Goal: Information Seeking & Learning: Stay updated

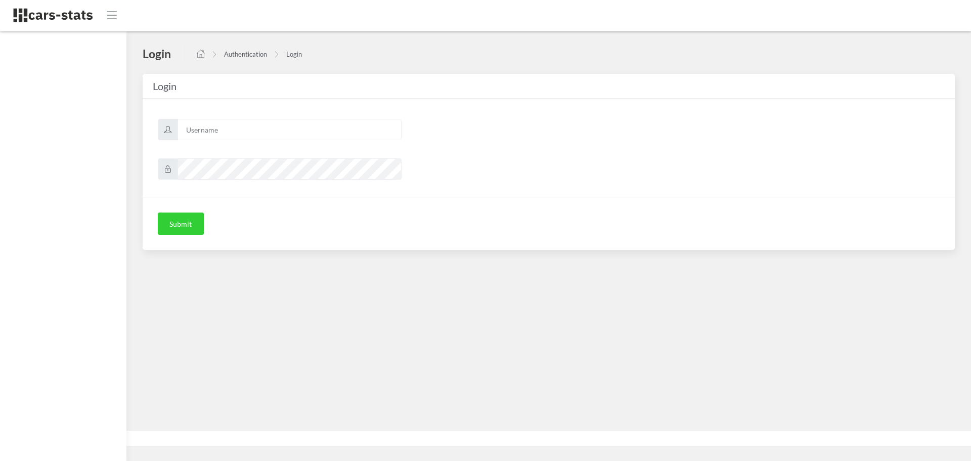
scroll to position [8, 8]
type input "mazda"
click at [190, 232] on button "Submit" at bounding box center [181, 223] width 46 height 22
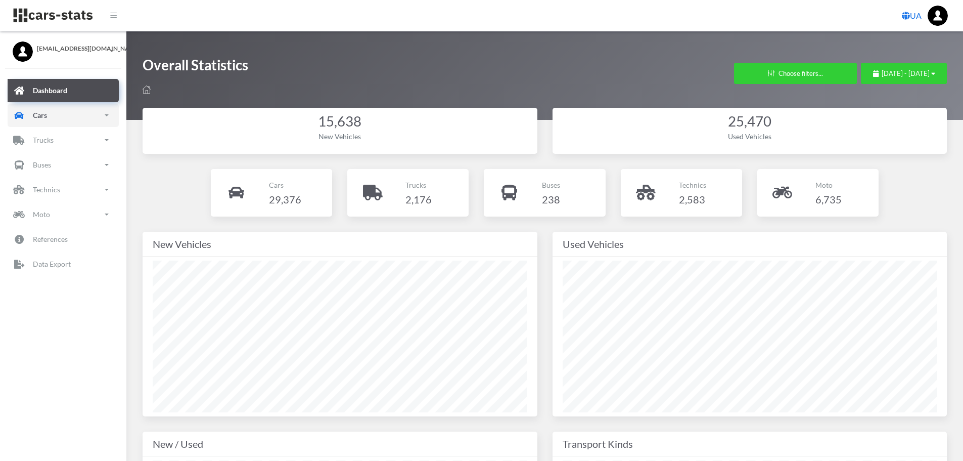
click at [33, 113] on p "Cars" at bounding box center [40, 115] width 14 height 13
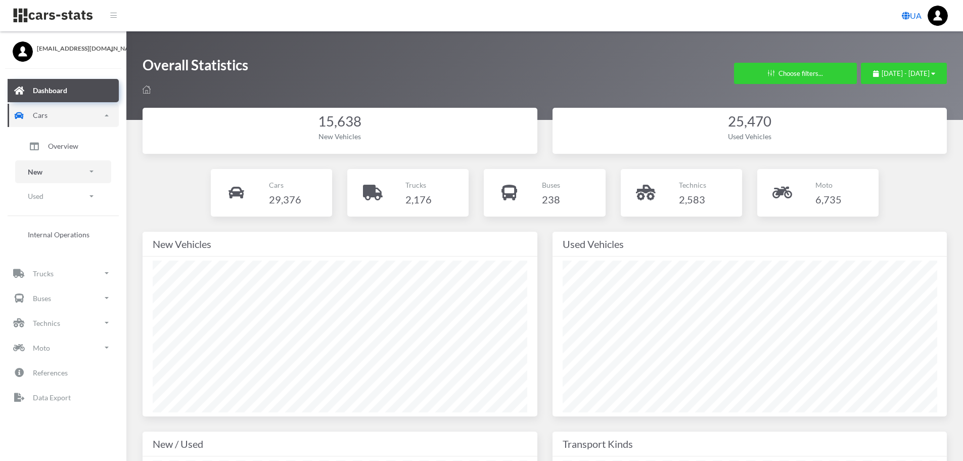
click at [54, 168] on link "New" at bounding box center [63, 171] width 96 height 23
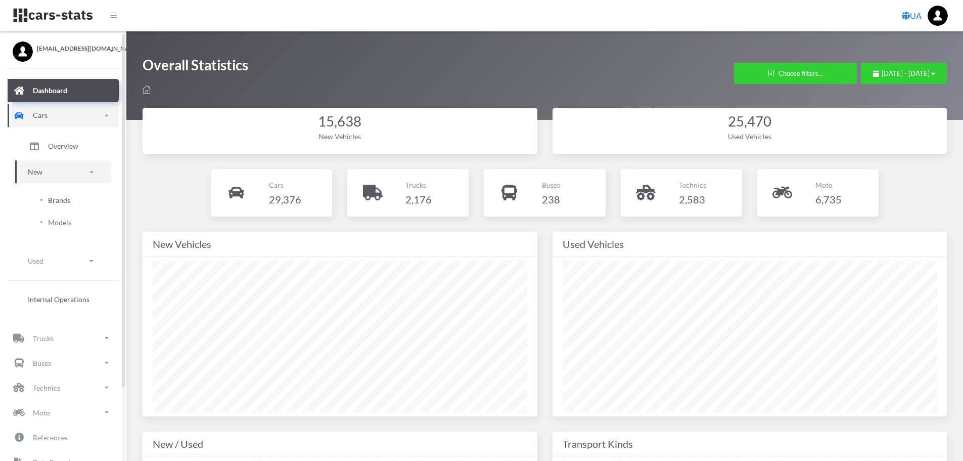
click at [60, 200] on span "Brands" at bounding box center [59, 200] width 22 height 11
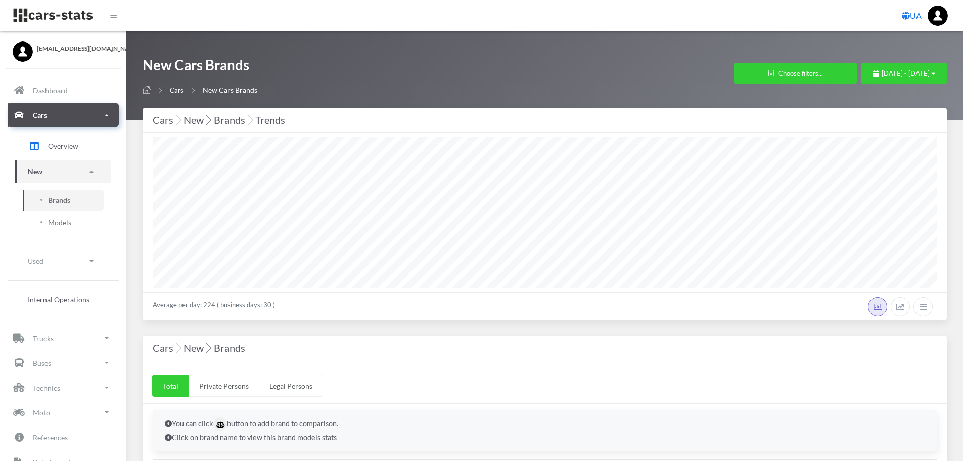
select select "25"
click at [882, 74] on span "July 22, 2025 - August 21, 2025" at bounding box center [906, 73] width 48 height 8
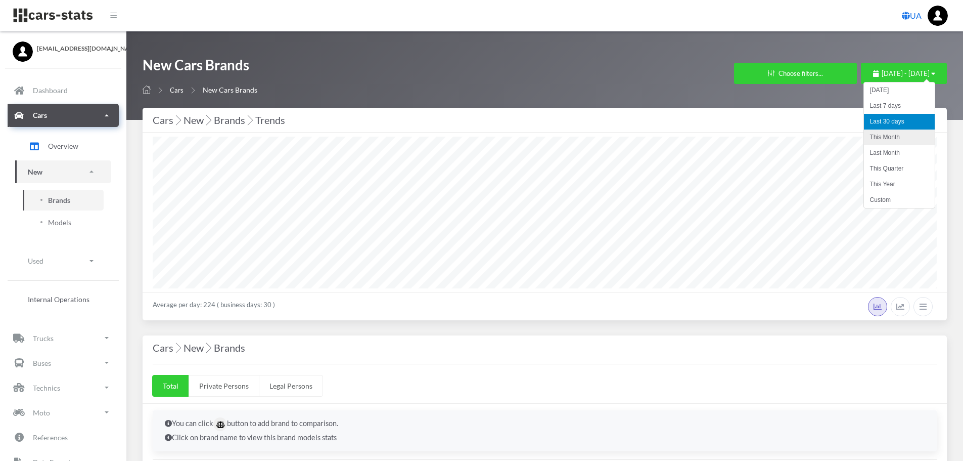
click at [870, 139] on li "This Month" at bounding box center [899, 137] width 71 height 16
select select "25"
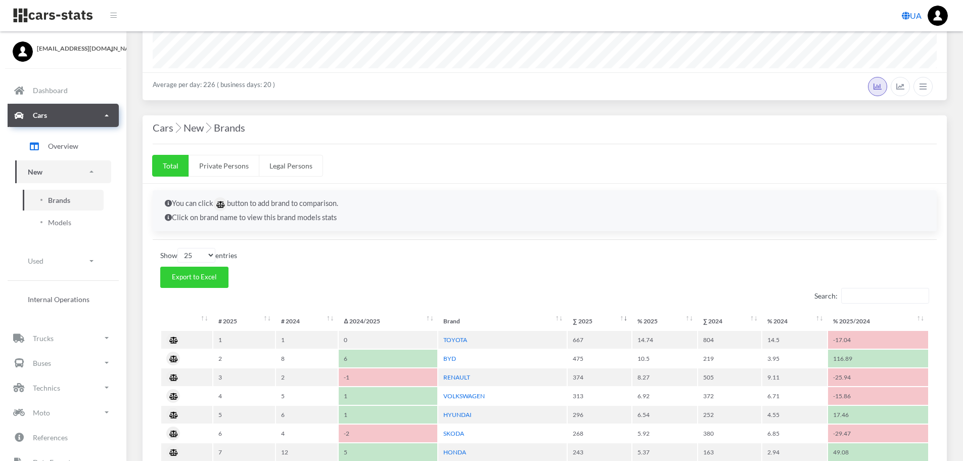
scroll to position [202, 0]
